Goal: Information Seeking & Learning: Learn about a topic

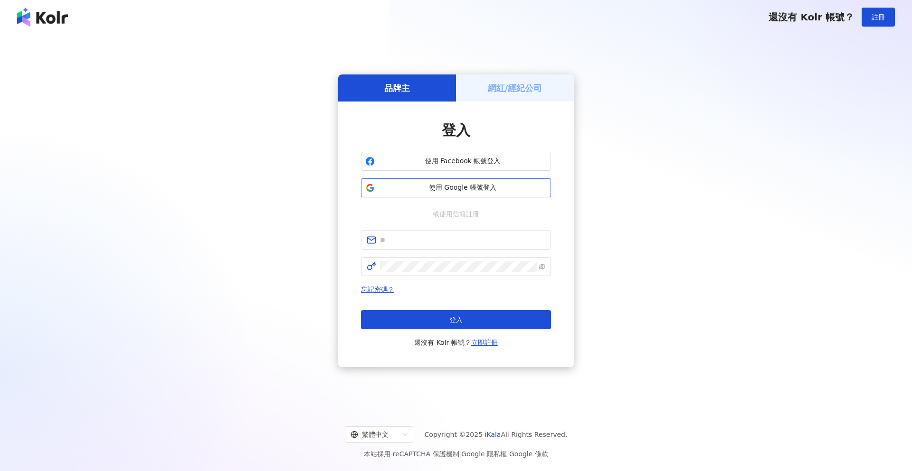
click at [461, 190] on span "使用 Google 帳號登入" at bounding box center [462, 187] width 168 height 9
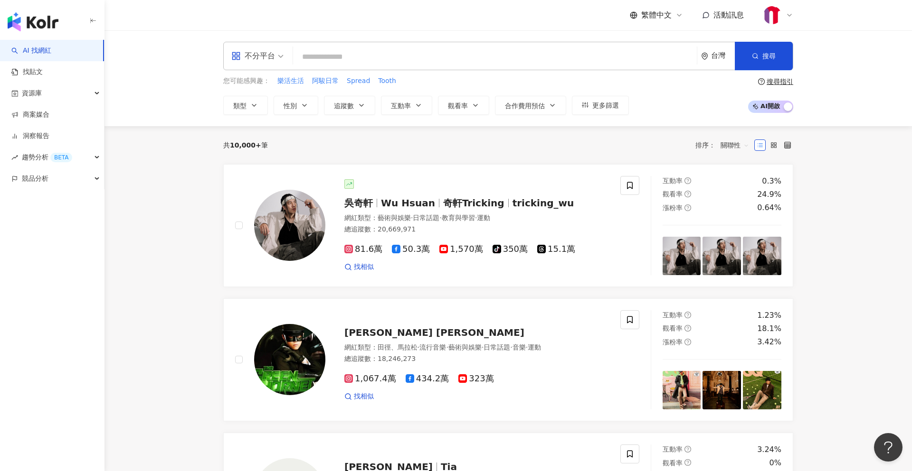
click at [358, 58] on input "search" at bounding box center [495, 57] width 396 height 18
click at [431, 45] on div "不分平台 台灣 搜尋" at bounding box center [508, 56] width 570 height 28
click at [417, 59] on input "search" at bounding box center [495, 57] width 396 height 18
paste input "***"
type input "***"
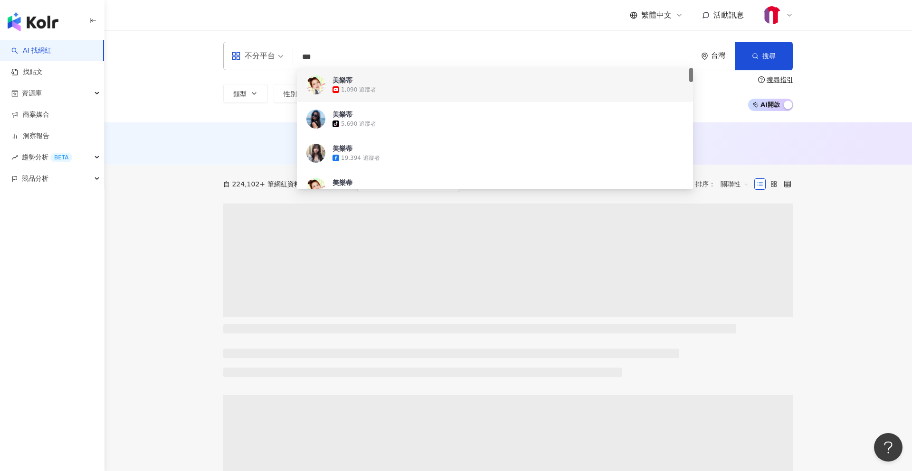
click at [385, 86] on div "1,090 追蹤者" at bounding box center [507, 89] width 351 height 9
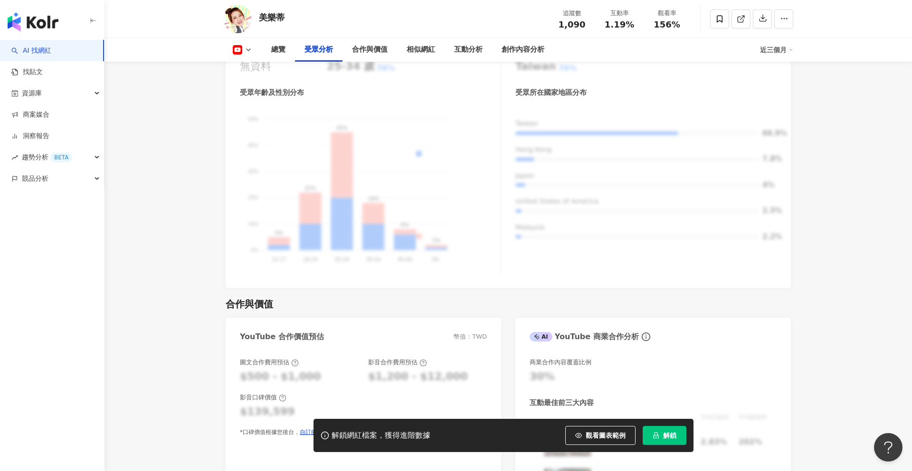
click at [652, 440] on button "解鎖" at bounding box center [664, 435] width 44 height 19
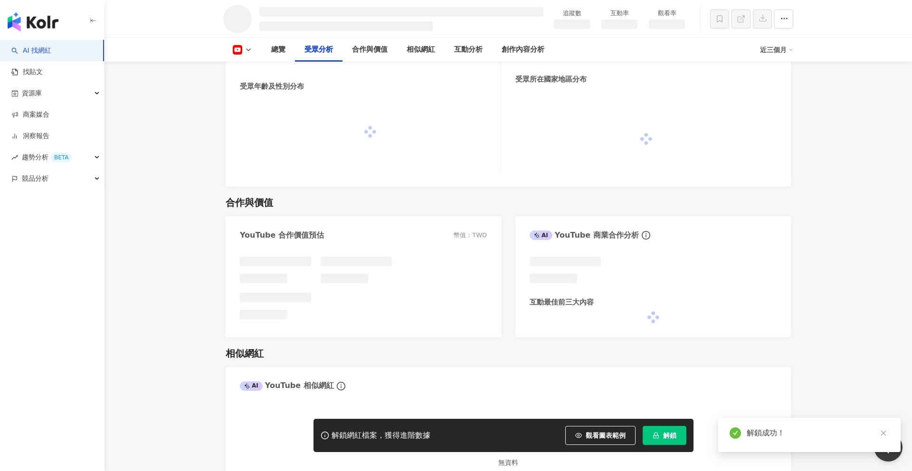
scroll to position [812, 0]
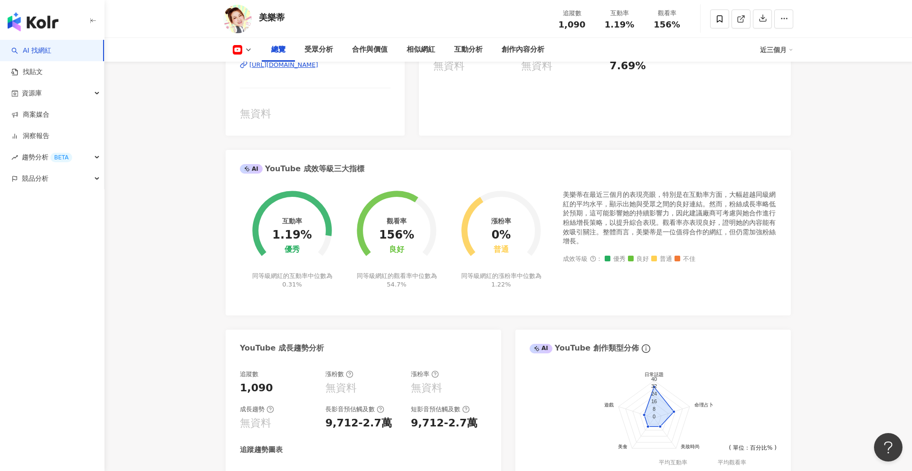
scroll to position [151, 0]
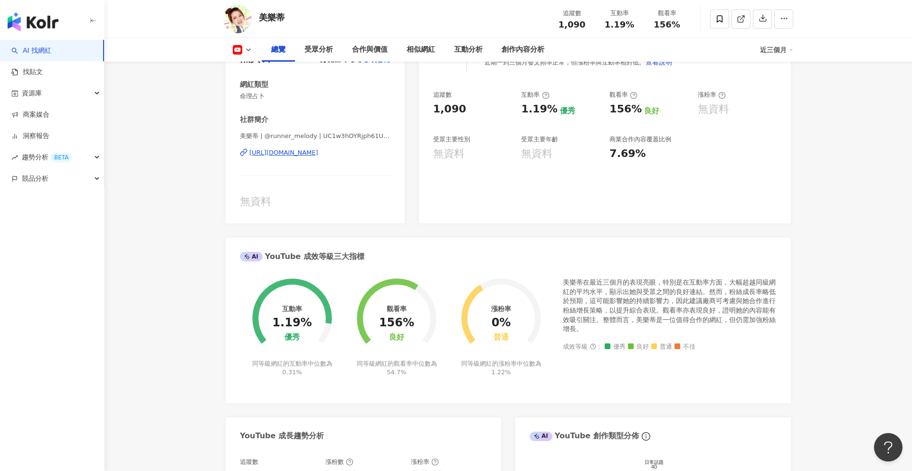
click at [241, 46] on icon at bounding box center [237, 49] width 9 height 9
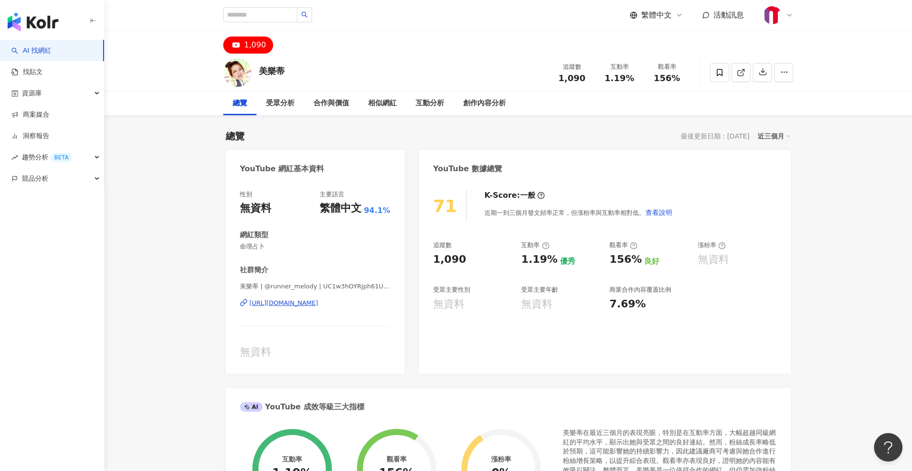
click at [243, 112] on div "總覽" at bounding box center [239, 104] width 33 height 24
click at [243, 104] on div "總覽" at bounding box center [240, 103] width 14 height 11
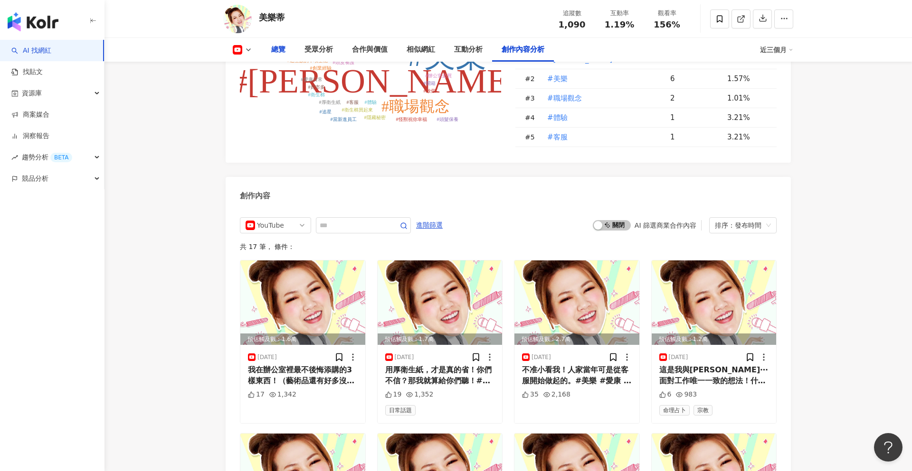
scroll to position [2314, 0]
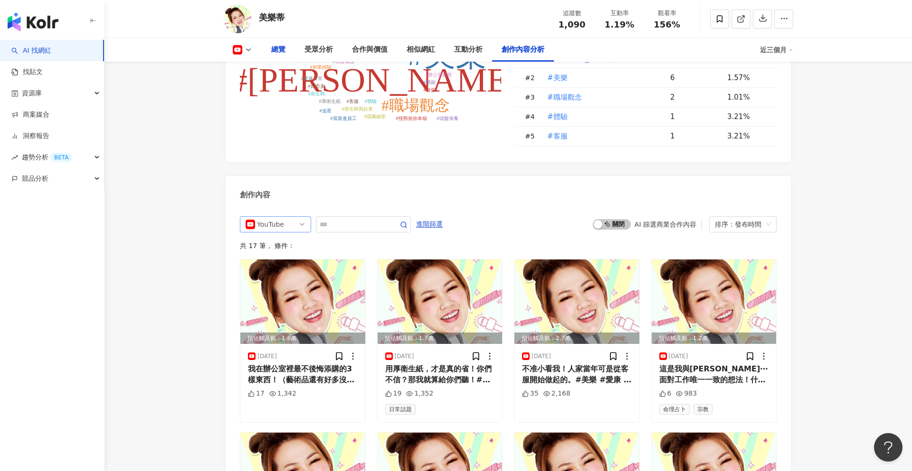
click at [283, 227] on div "YouTube" at bounding box center [272, 224] width 31 height 15
click at [281, 245] on div "不分平台" at bounding box center [274, 244] width 31 height 10
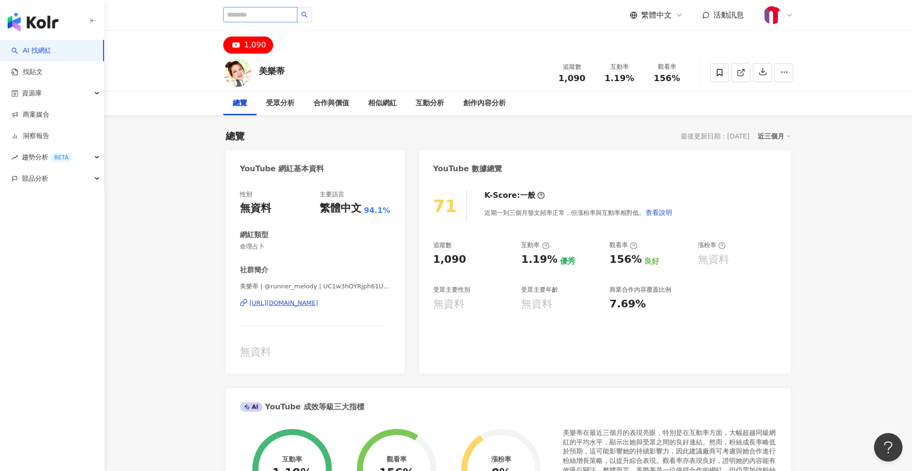
click at [274, 20] on input "search" at bounding box center [260, 14] width 74 height 15
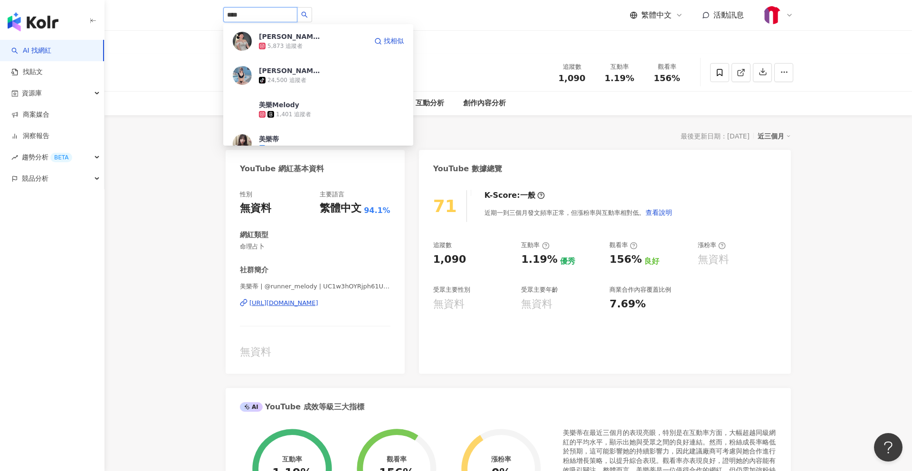
type input "***"
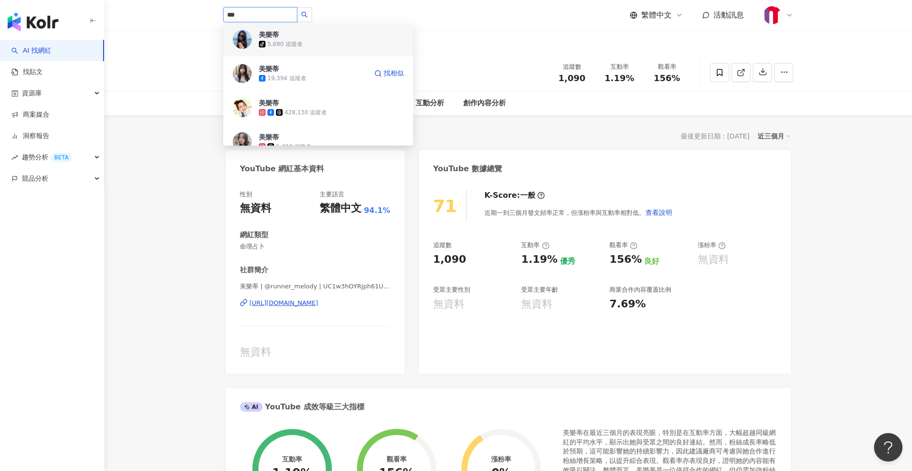
scroll to position [37, 0]
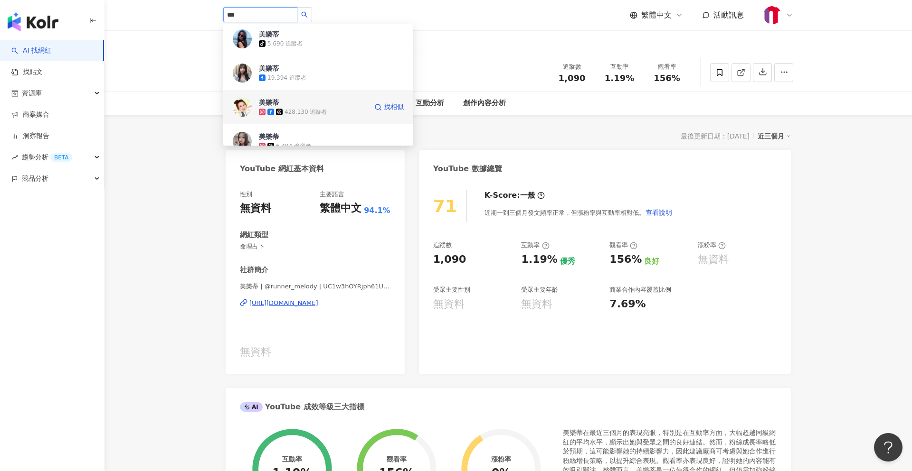
click at [302, 117] on div "美樂蒂 428,130 追蹤者 找相似" at bounding box center [318, 107] width 190 height 34
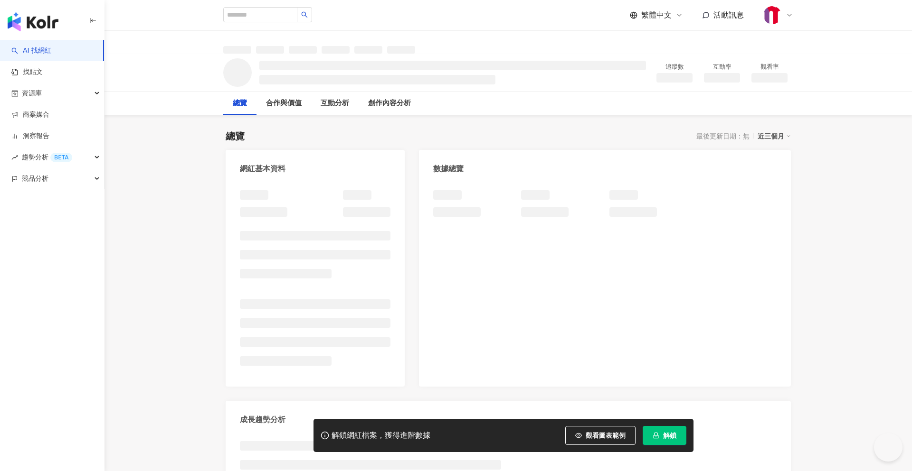
click at [677, 435] on button "解鎖" at bounding box center [664, 435] width 44 height 19
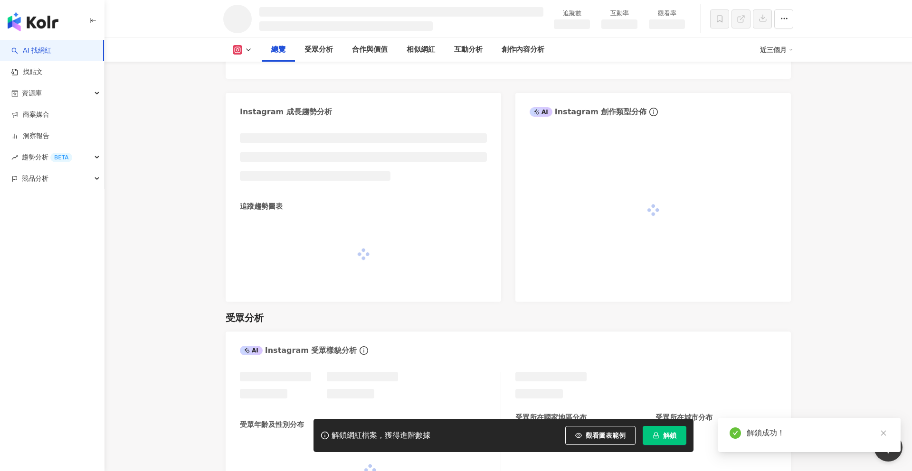
scroll to position [642, 0]
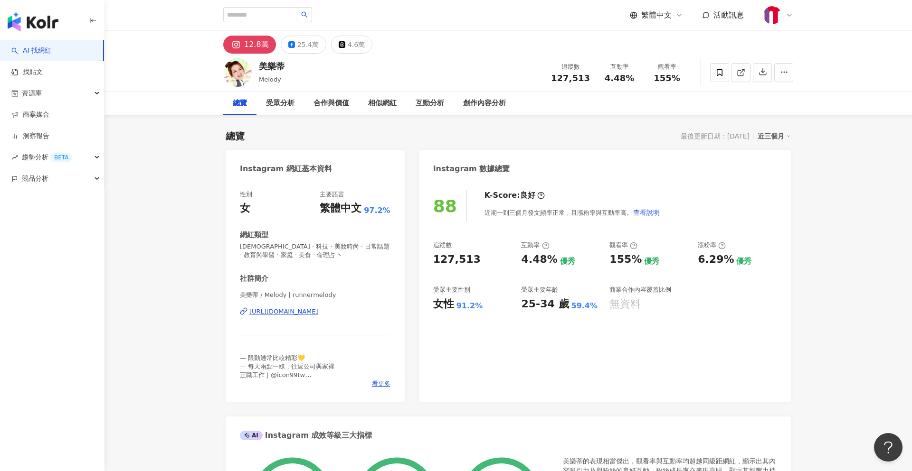
click at [33, 46] on link "AI 找網紅" at bounding box center [31, 50] width 40 height 9
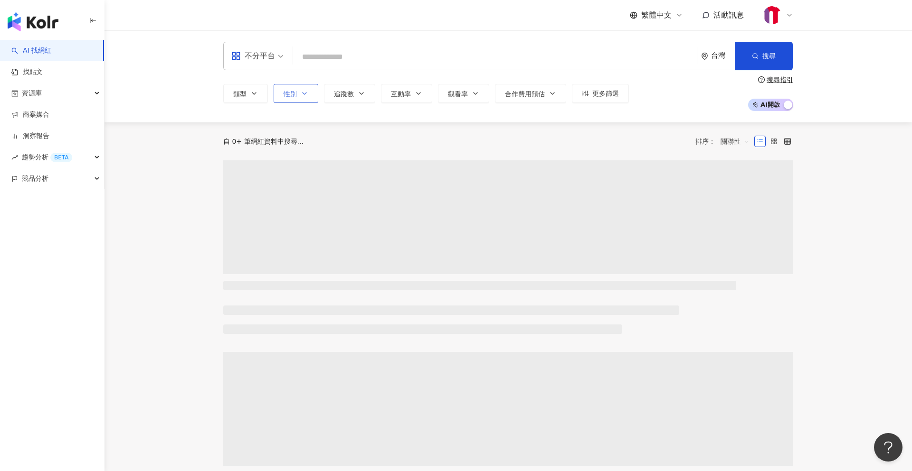
click at [308, 95] on button "性別" at bounding box center [295, 93] width 45 height 19
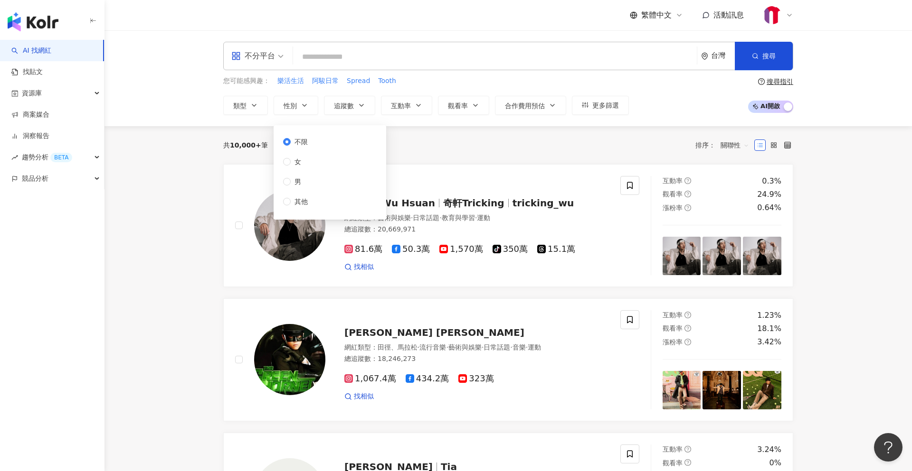
click at [307, 140] on span "不限" at bounding box center [301, 142] width 21 height 10
click at [608, 100] on button "更多篩選" at bounding box center [600, 105] width 57 height 19
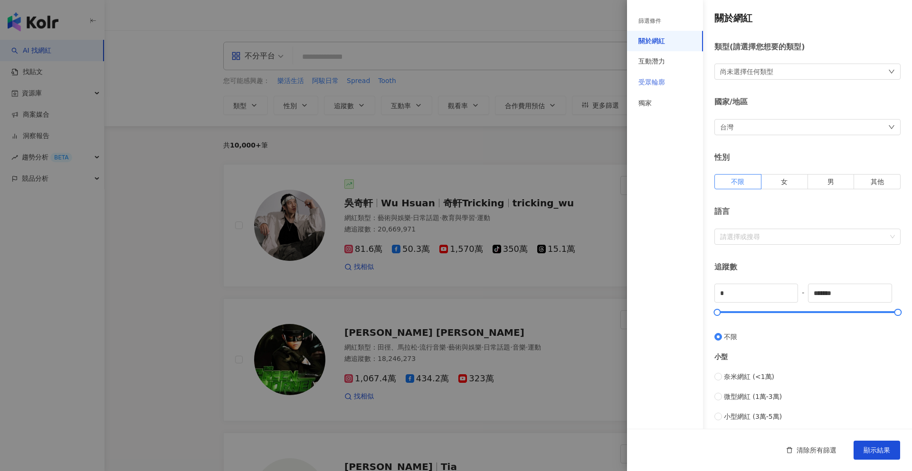
click at [659, 75] on div "受眾輪廓" at bounding box center [665, 82] width 76 height 21
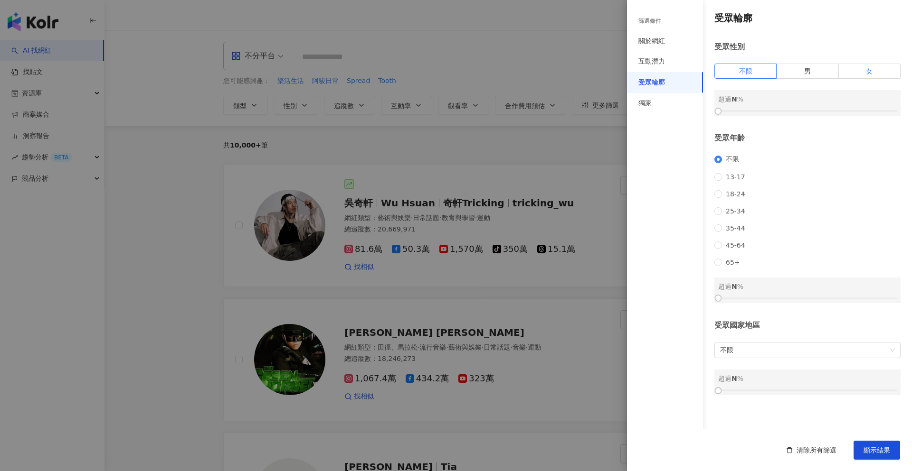
click at [865, 64] on label "女" at bounding box center [869, 71] width 62 height 15
drag, startPoint x: 717, startPoint y: 111, endPoint x: 824, endPoint y: 118, distance: 107.0
click at [824, 118] on div "受眾輪廓 受眾性別 不限 男 女 女 超過 60 % 受眾年齡 不限 13-17 18-24 25-34 35-44 45-64 65+ 超過 N % 受眾國…" at bounding box center [769, 203] width 285 height 407
click at [868, 446] on button "顯示結果" at bounding box center [876, 450] width 47 height 19
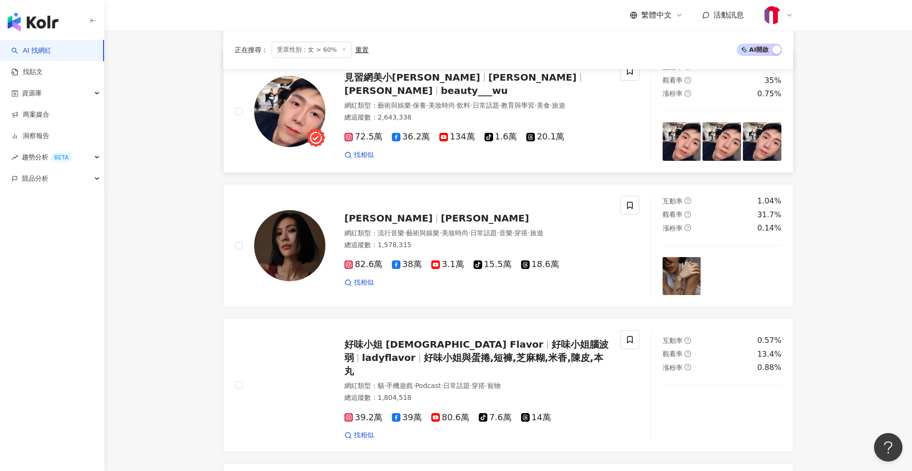
scroll to position [716, 0]
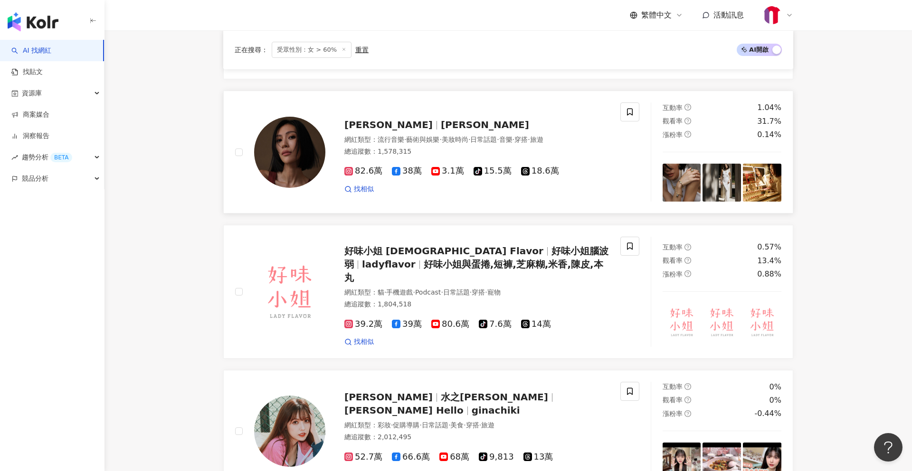
click at [441, 119] on span "Molly" at bounding box center [485, 124] width 88 height 11
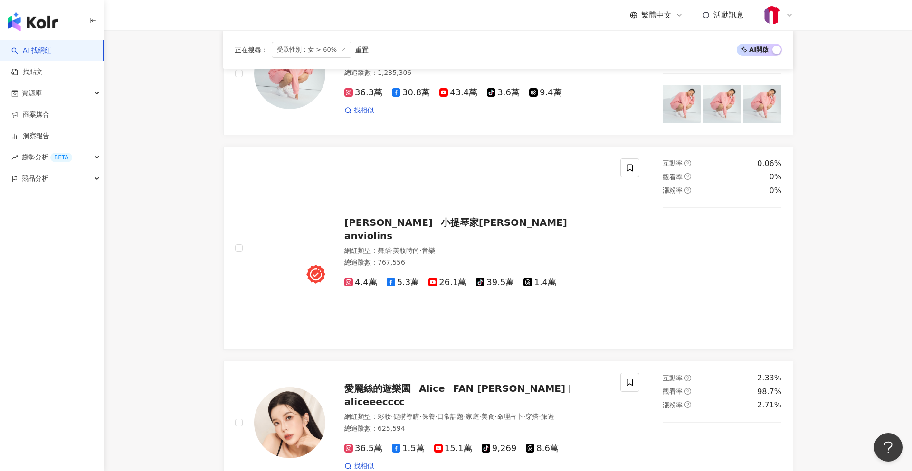
scroll to position [1804, 0]
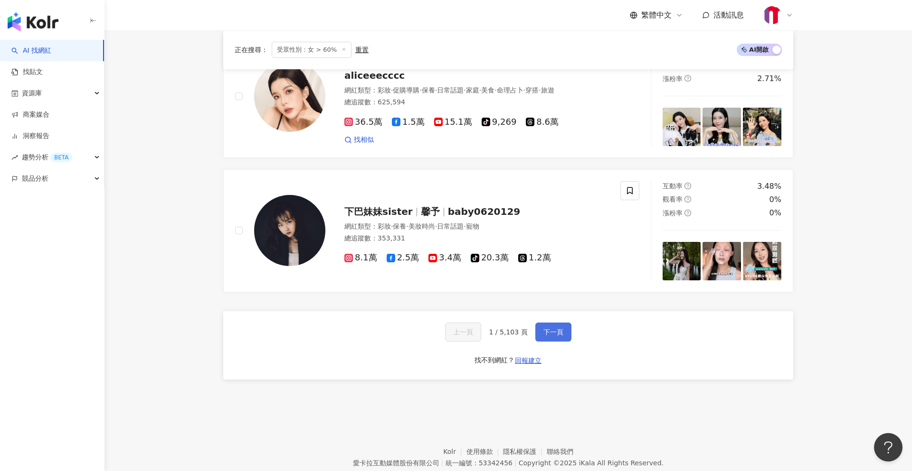
click at [562, 311] on div "上一頁 1 / 5,103 頁 下一頁 找不到網紅？ 回報建立" at bounding box center [508, 345] width 570 height 68
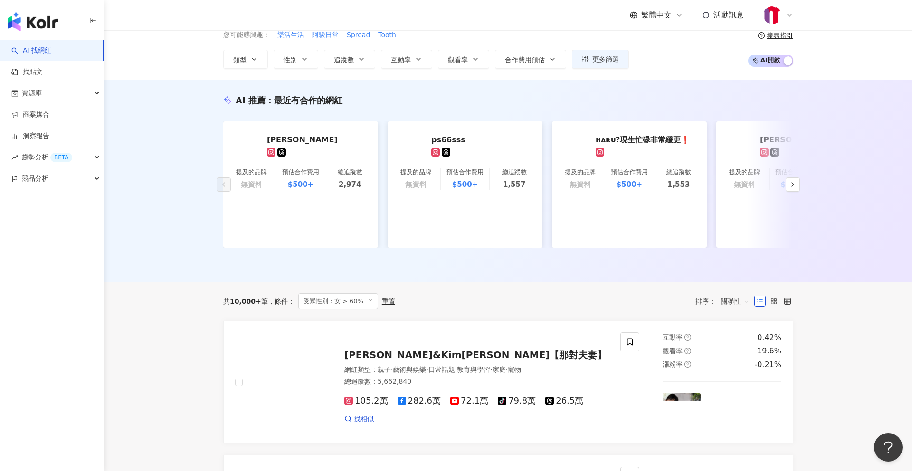
scroll to position [0, 0]
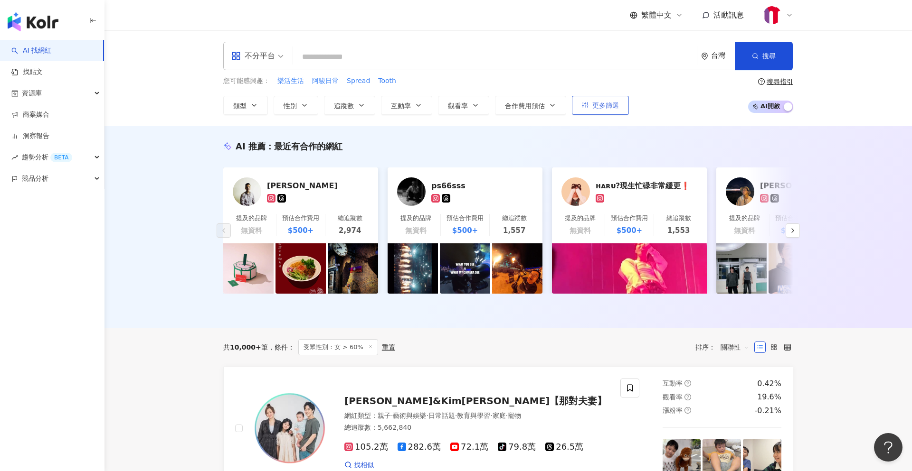
click at [614, 104] on span "更多篩選" at bounding box center [605, 106] width 27 height 8
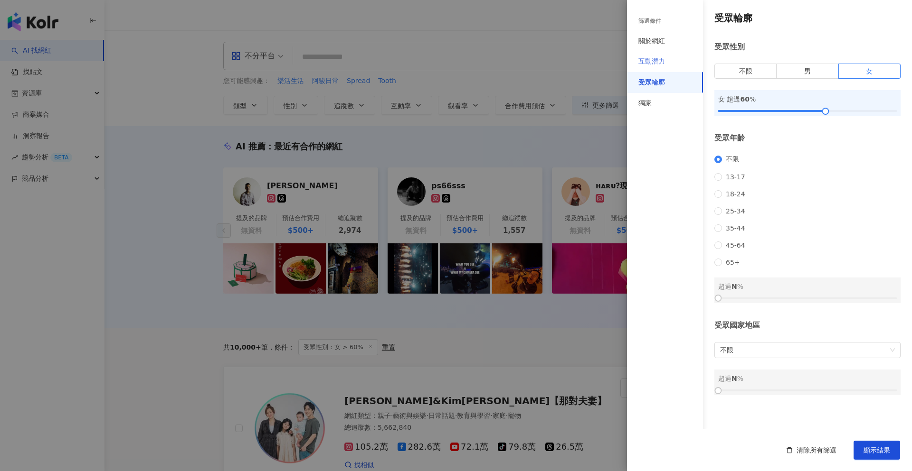
click at [671, 65] on div "互動潛力" at bounding box center [665, 61] width 76 height 21
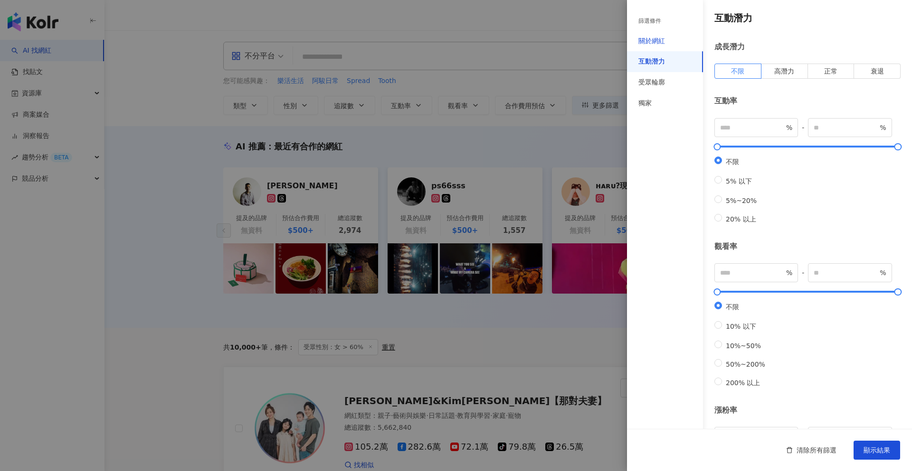
click at [664, 43] on div "關於網紅" at bounding box center [651, 41] width 27 height 9
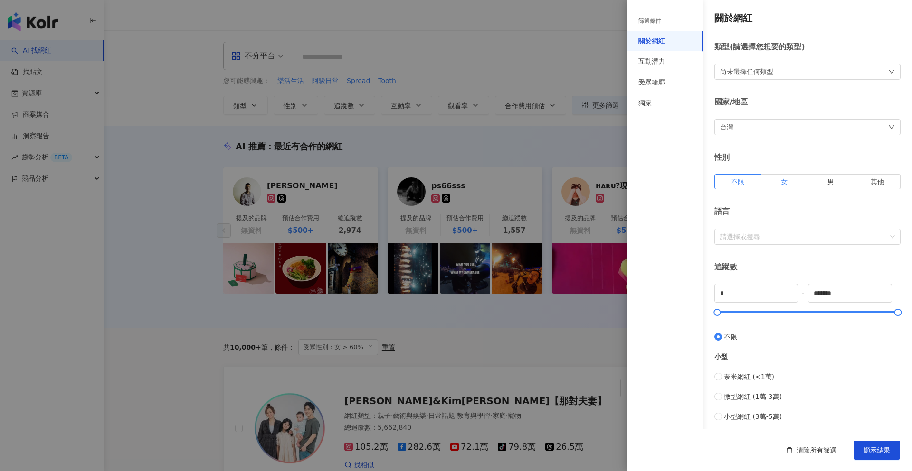
click at [781, 183] on span "女" at bounding box center [784, 182] width 7 height 8
click at [746, 183] on label "不限" at bounding box center [737, 181] width 47 height 15
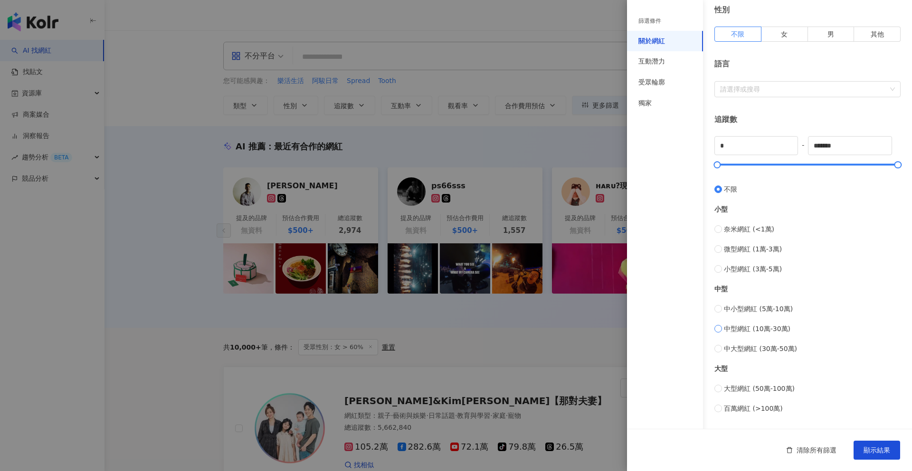
scroll to position [211, 0]
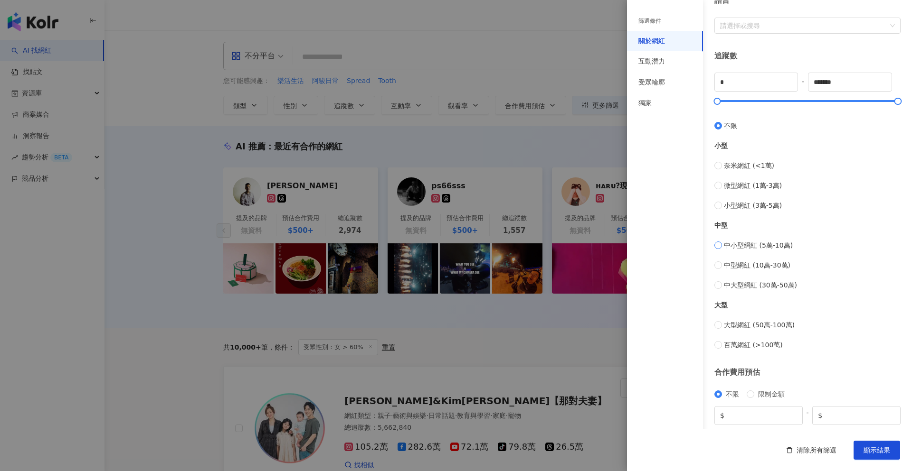
type input "*****"
click at [719, 259] on div "中小型網紅 (5萬-10萬) 中型網紅 (10萬-30萬) 中大型網紅 (30萬-50萬)" at bounding box center [807, 265] width 186 height 50
type input "******"
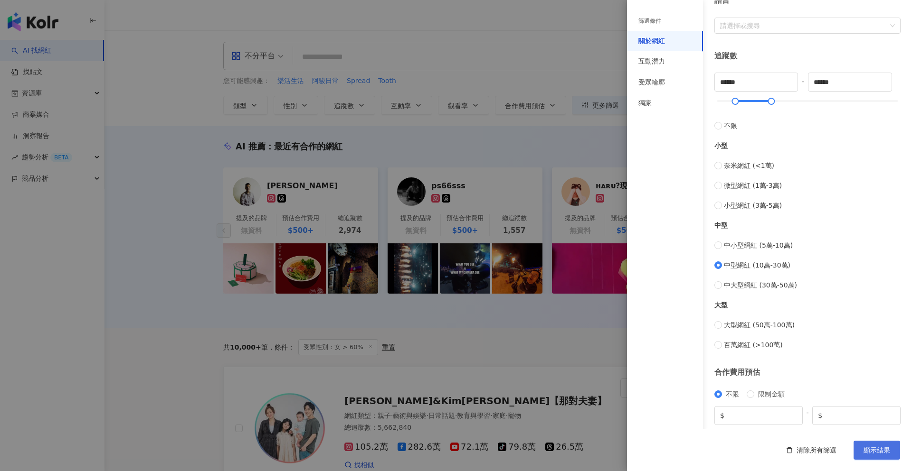
click at [871, 460] on button "顯示結果" at bounding box center [876, 450] width 47 height 19
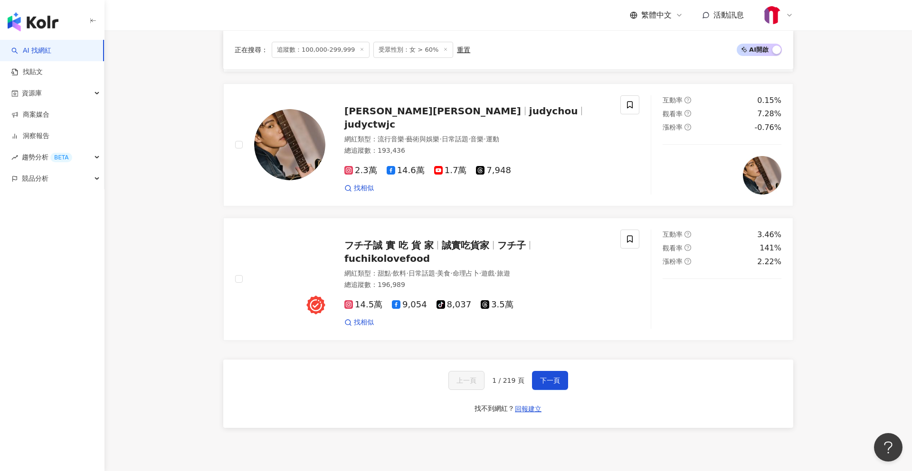
scroll to position [1679, 0]
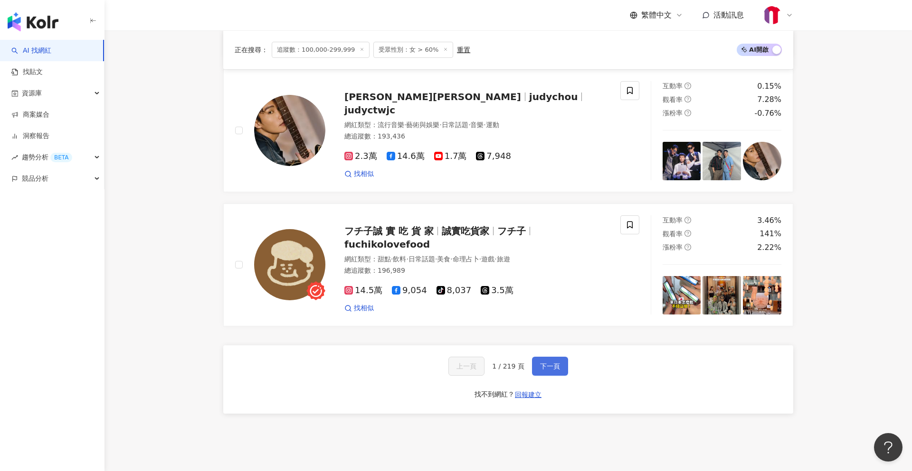
click at [550, 363] on span "下一頁" at bounding box center [550, 367] width 20 height 8
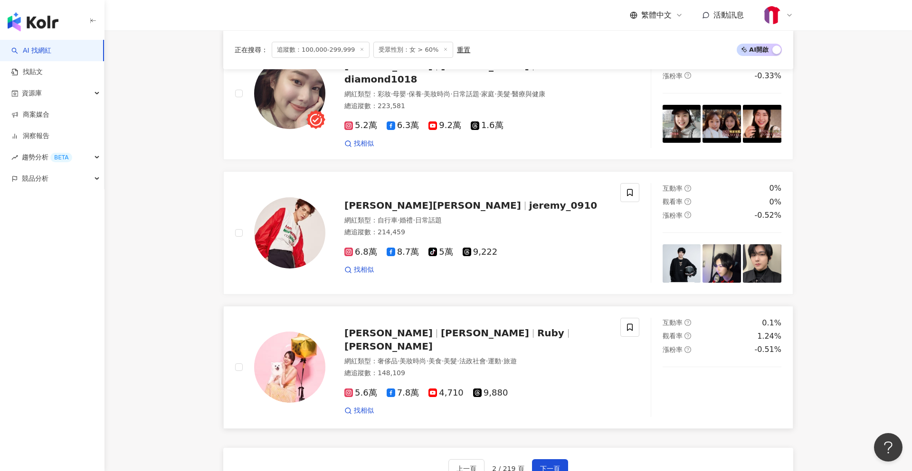
scroll to position [1820, 0]
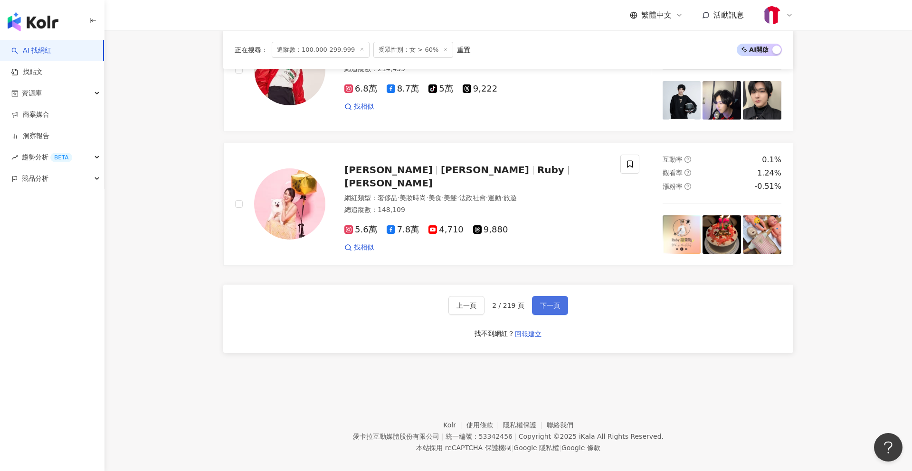
click at [555, 302] on span "下一頁" at bounding box center [550, 306] width 20 height 8
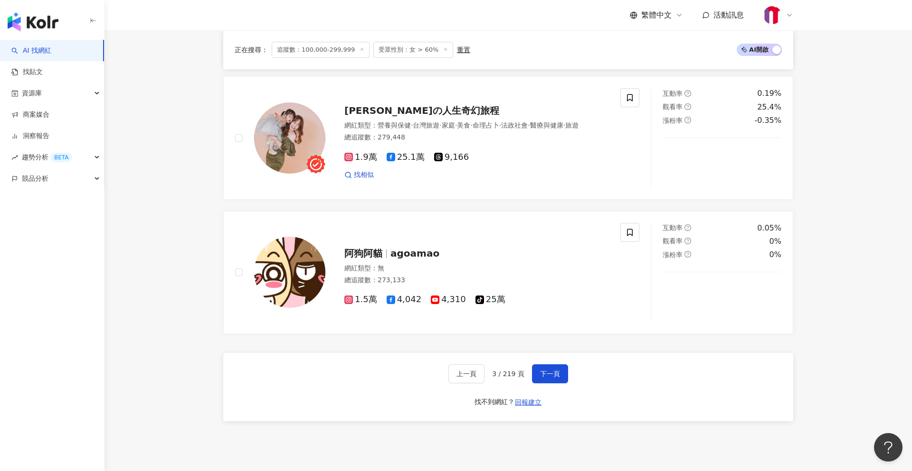
scroll to position [1647, 0]
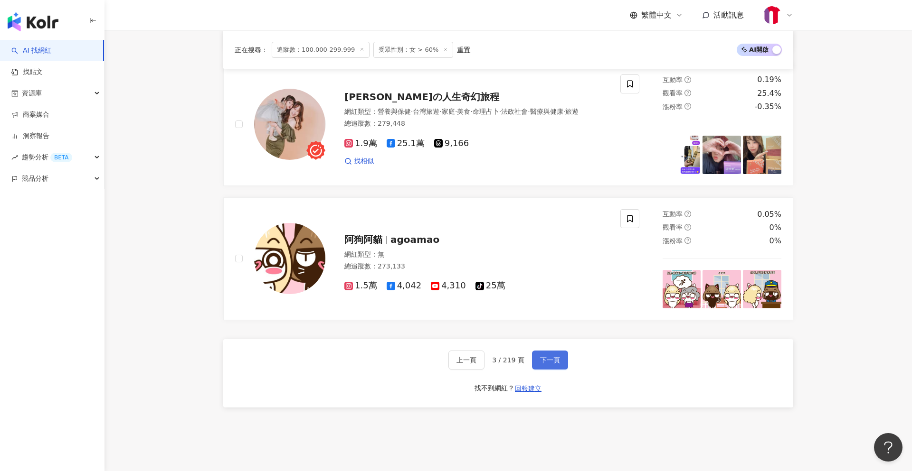
click at [560, 358] on button "下一頁" at bounding box center [550, 360] width 36 height 19
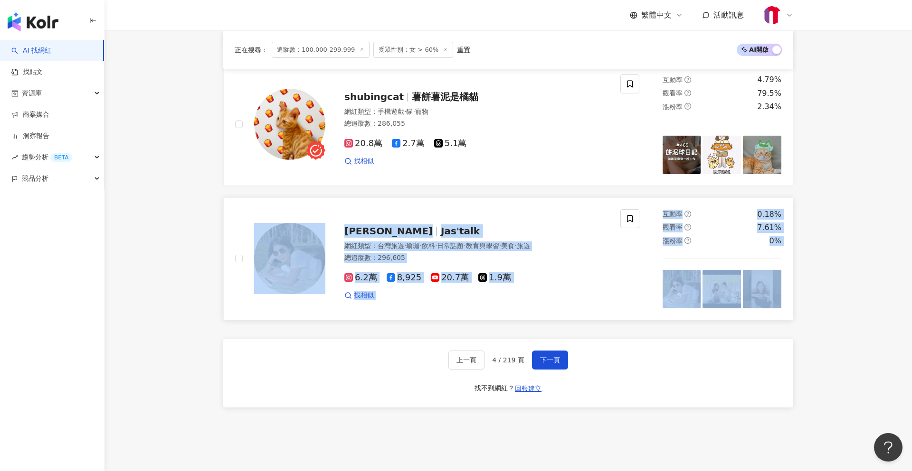
click at [441, 234] on span "Jas'talk" at bounding box center [460, 231] width 39 height 11
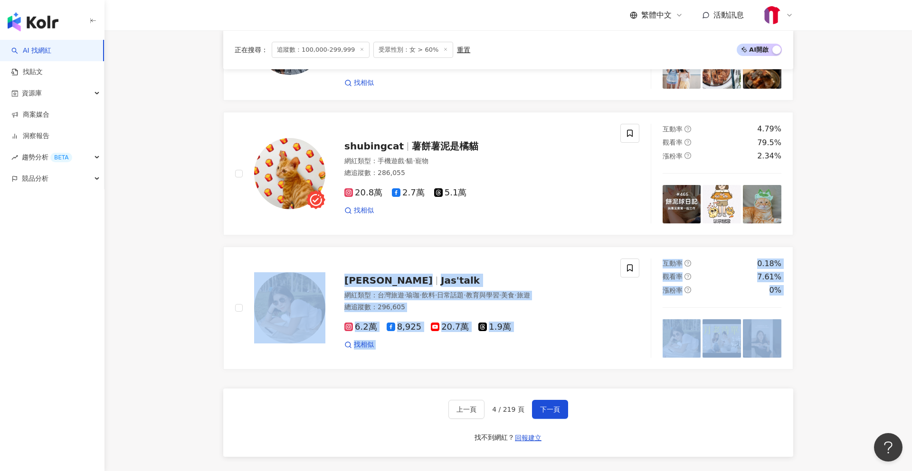
scroll to position [1713, 0]
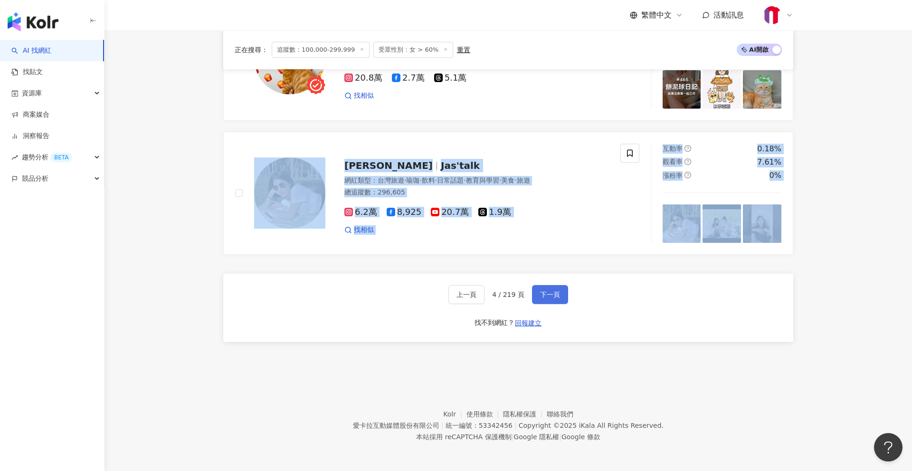
click at [543, 299] on button "下一頁" at bounding box center [550, 294] width 36 height 19
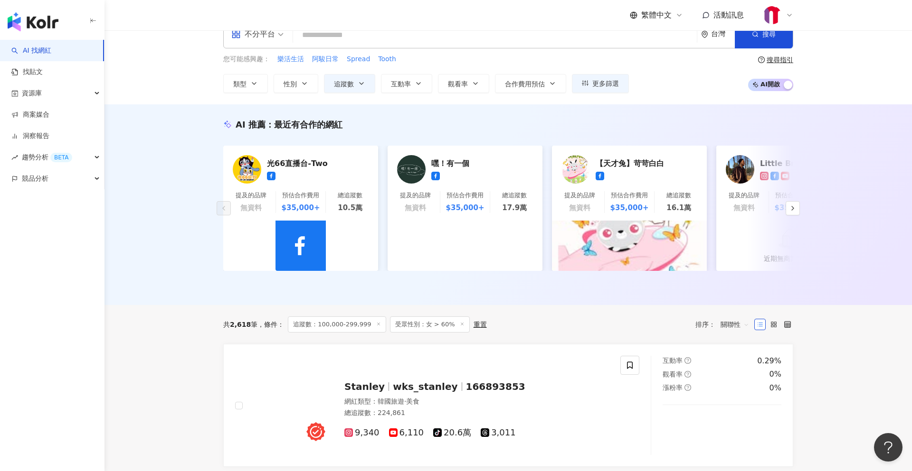
scroll to position [161, 0]
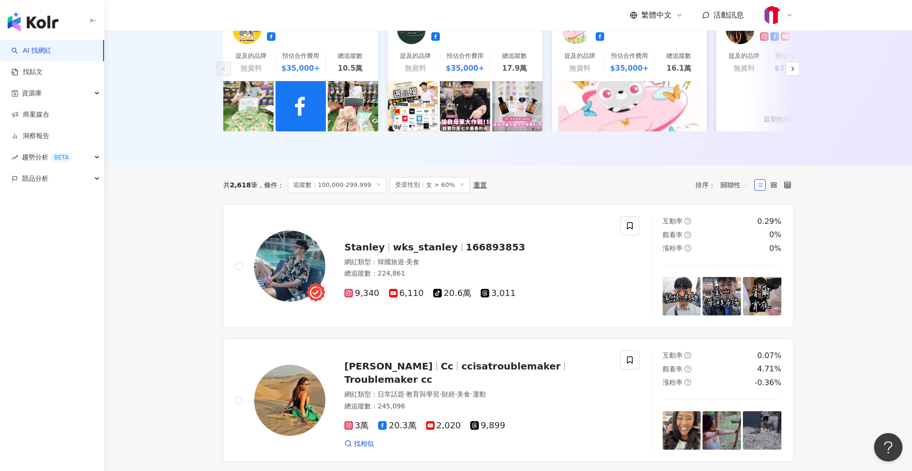
click at [428, 182] on span "受眾性別：女 > 60%" at bounding box center [430, 185] width 80 height 16
click at [461, 185] on line at bounding box center [462, 185] width 2 height 2
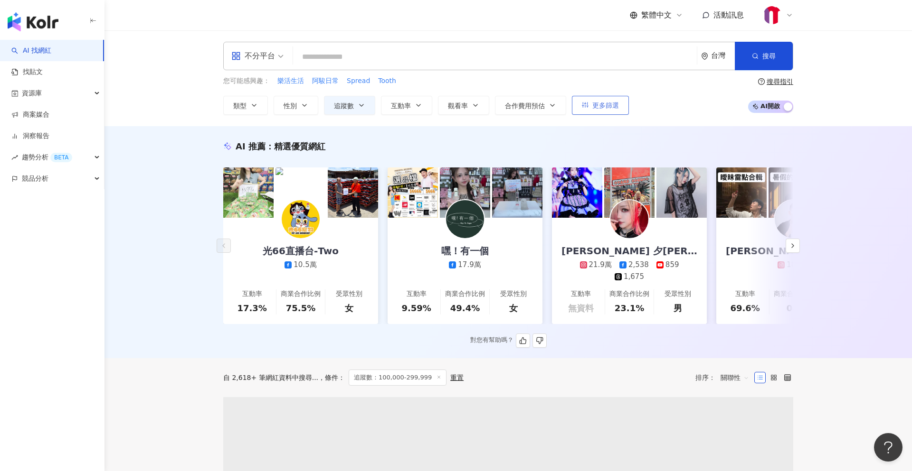
click at [593, 103] on span "更多篩選" at bounding box center [605, 106] width 27 height 8
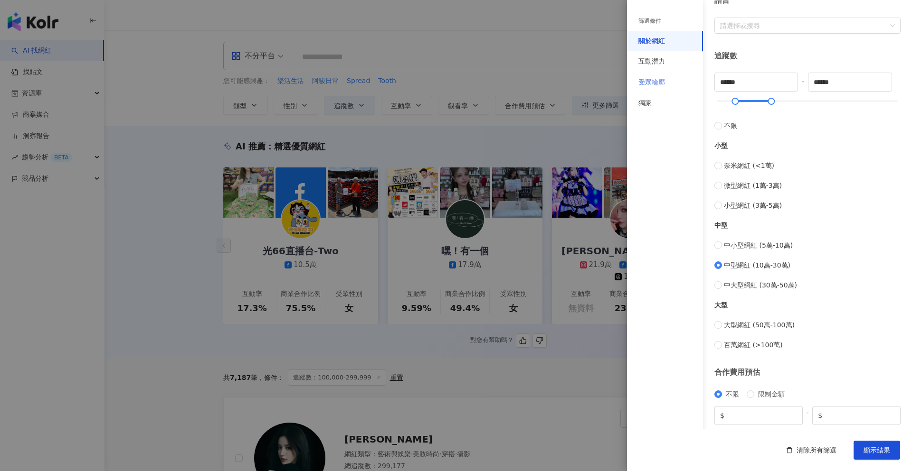
click at [659, 88] on div "受眾輪廓" at bounding box center [665, 82] width 76 height 21
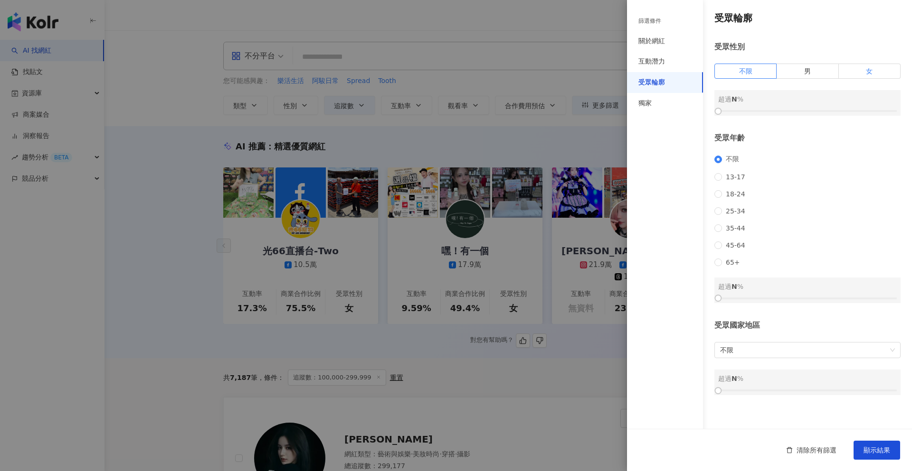
click at [862, 75] on label "女" at bounding box center [869, 71] width 62 height 15
click at [864, 59] on div "受眾性別 不限 男 女 女 超過 0 %" at bounding box center [807, 79] width 186 height 74
drag, startPoint x: 719, startPoint y: 111, endPoint x: 862, endPoint y: 113, distance: 142.9
click at [862, 113] on div at bounding box center [860, 111] width 5 height 5
click at [869, 448] on span "顯示結果" at bounding box center [876, 451] width 27 height 8
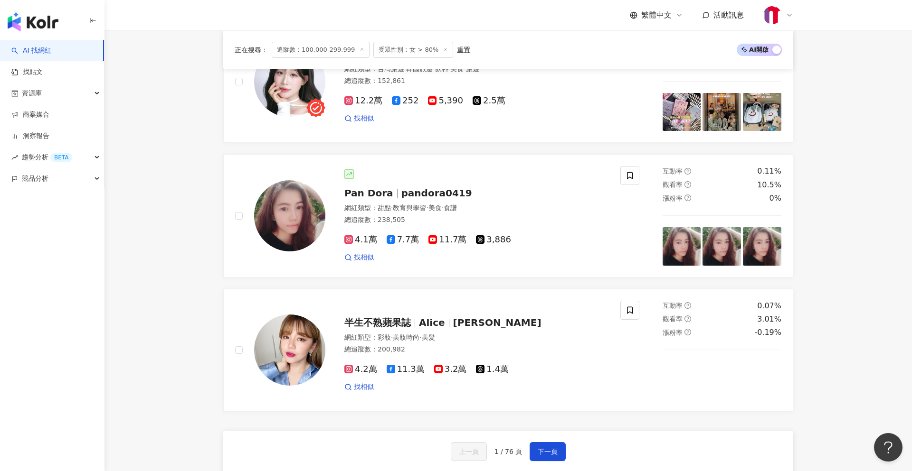
scroll to position [1586, 0]
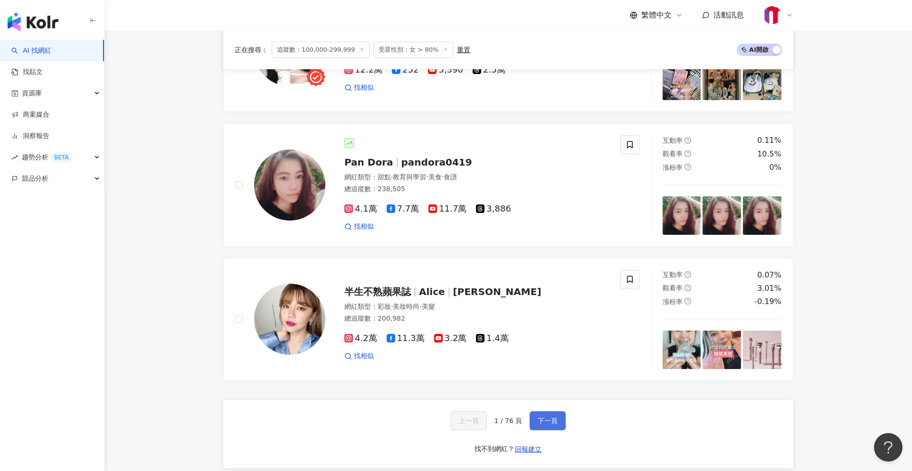
click at [540, 430] on button "下一頁" at bounding box center [547, 421] width 36 height 19
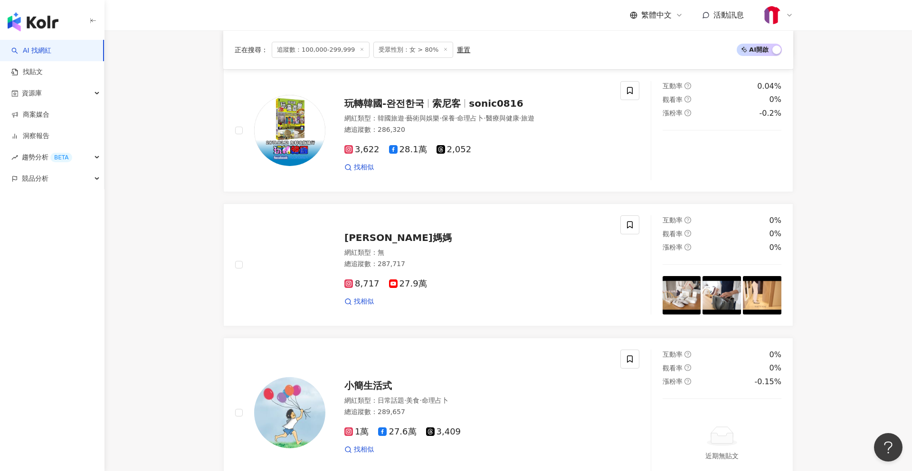
scroll to position [1638, 0]
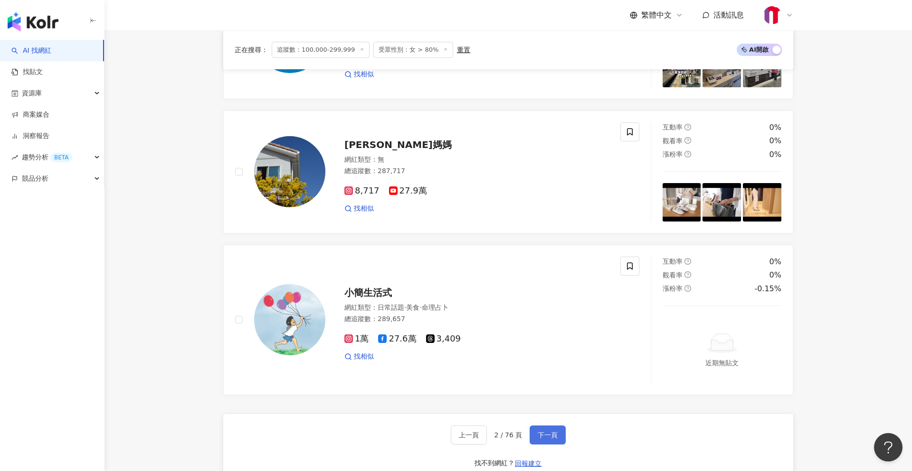
click at [555, 432] on span "下一頁" at bounding box center [547, 436] width 20 height 8
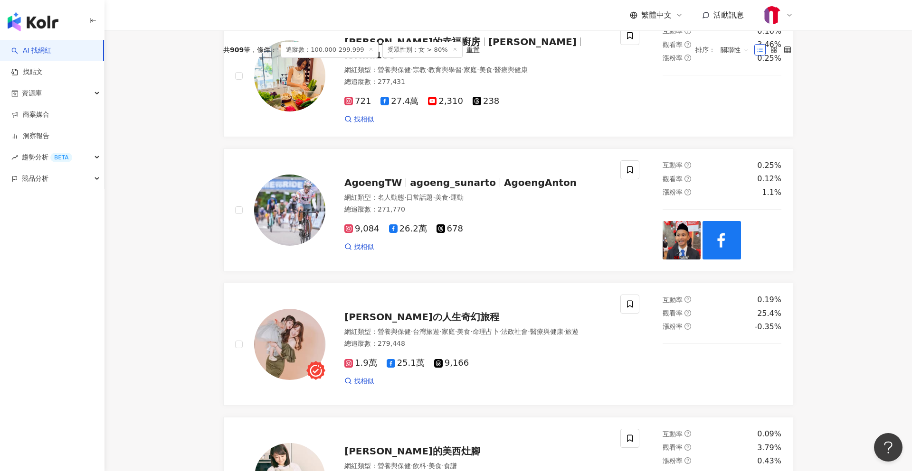
scroll to position [62, 0]
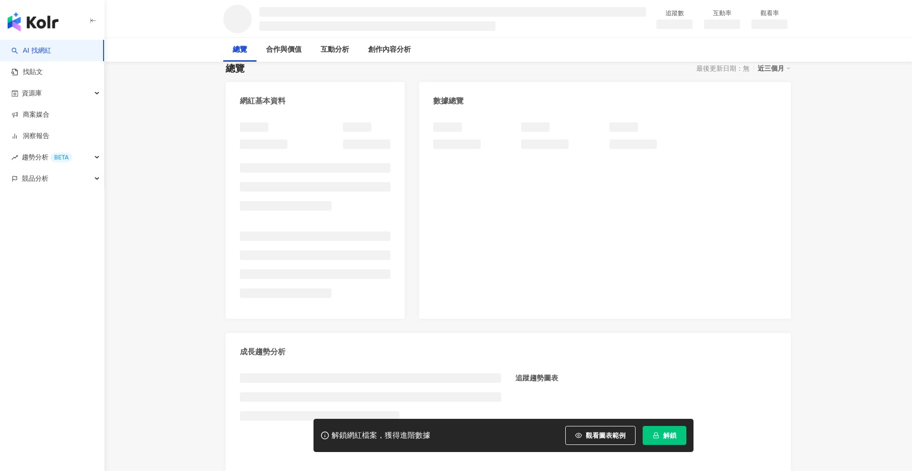
scroll to position [95, 0]
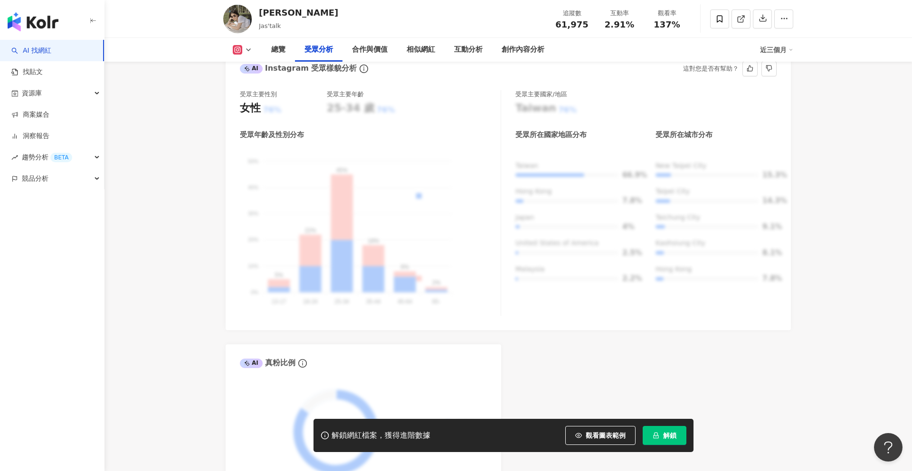
scroll to position [875, 0]
